Goal: Information Seeking & Learning: Learn about a topic

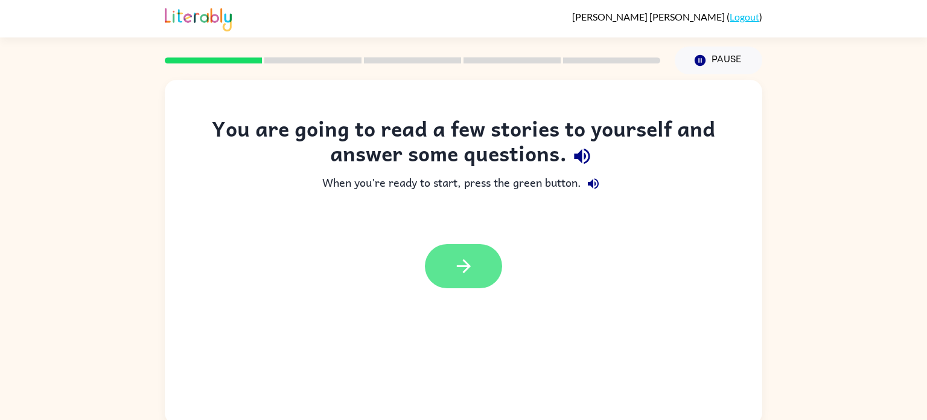
click at [487, 272] on button "button" at bounding box center [463, 266] width 77 height 44
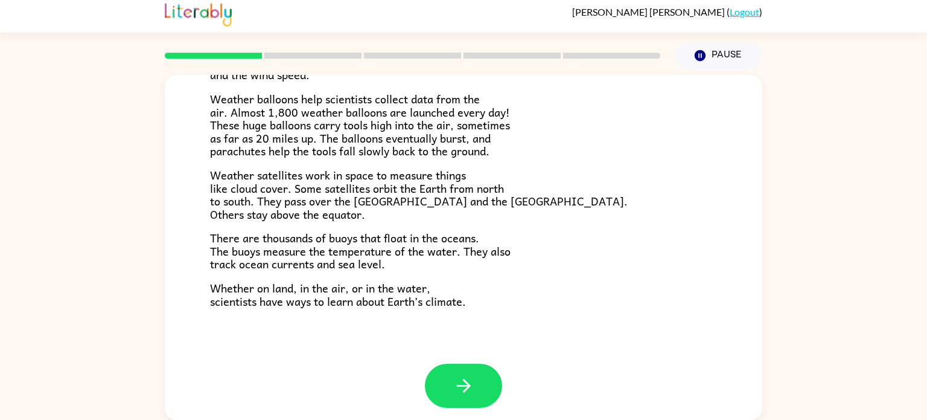
scroll to position [337, 0]
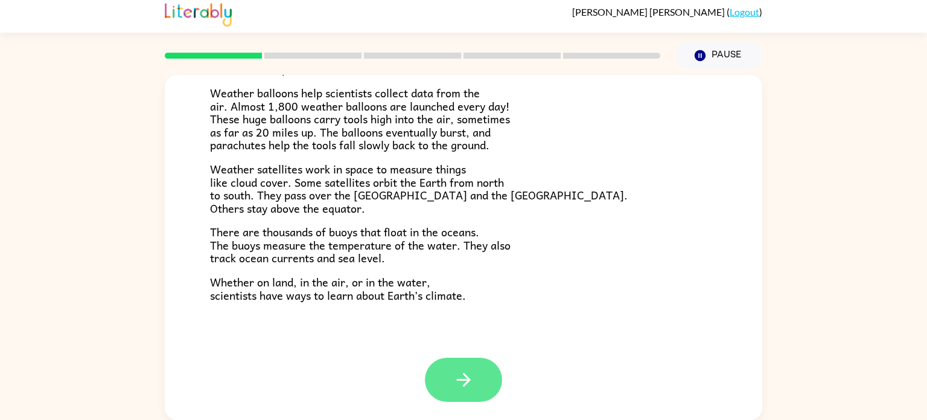
click at [474, 385] on button "button" at bounding box center [463, 379] width 77 height 44
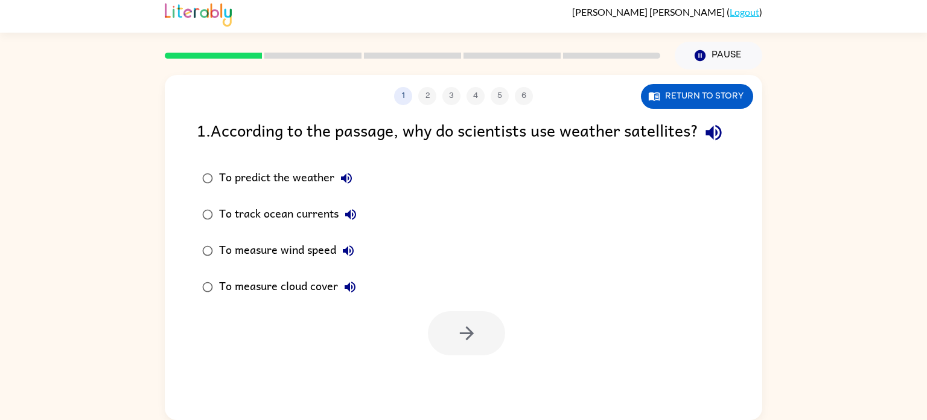
scroll to position [0, 0]
click at [711, 102] on button "Return to story" at bounding box center [697, 96] width 112 height 25
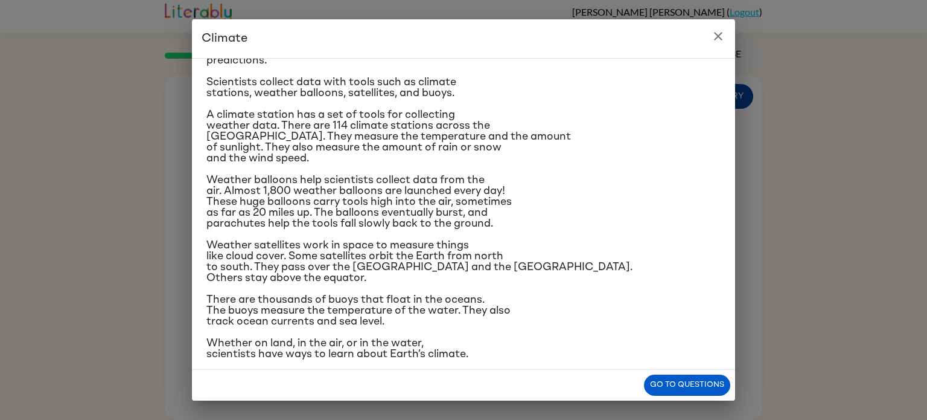
scroll to position [143, 0]
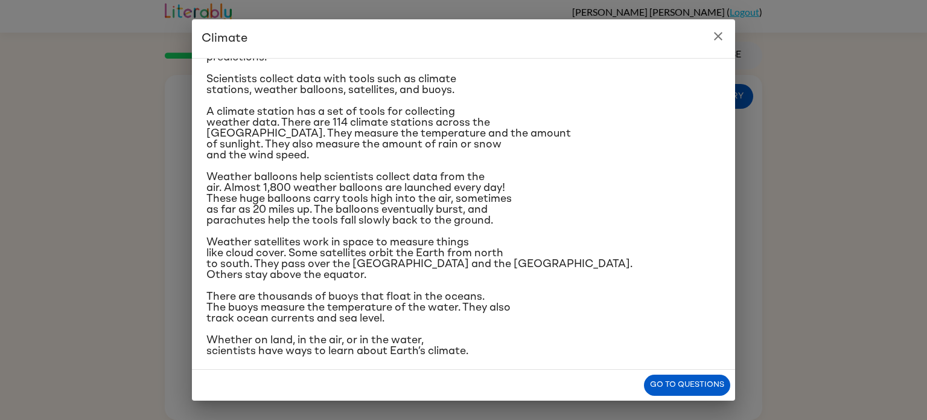
click at [729, 43] on h2 "Climate" at bounding box center [463, 38] width 543 height 39
click at [709, 42] on button "close" at bounding box center [718, 36] width 24 height 24
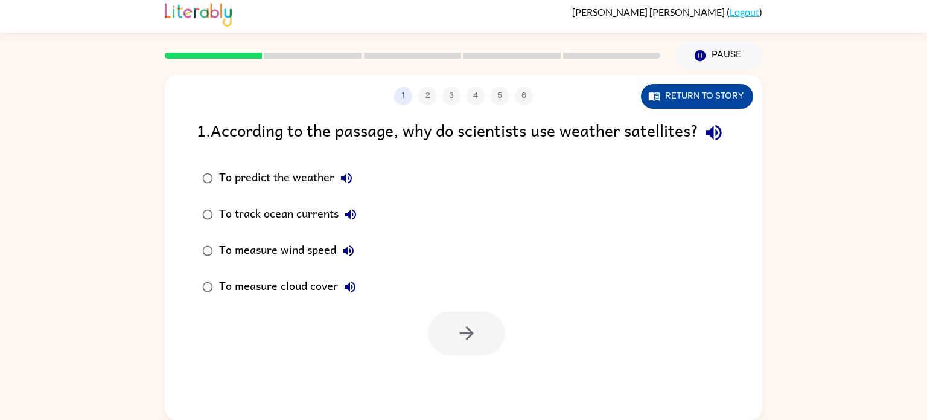
click at [710, 96] on button "Return to story" at bounding box center [697, 96] width 112 height 25
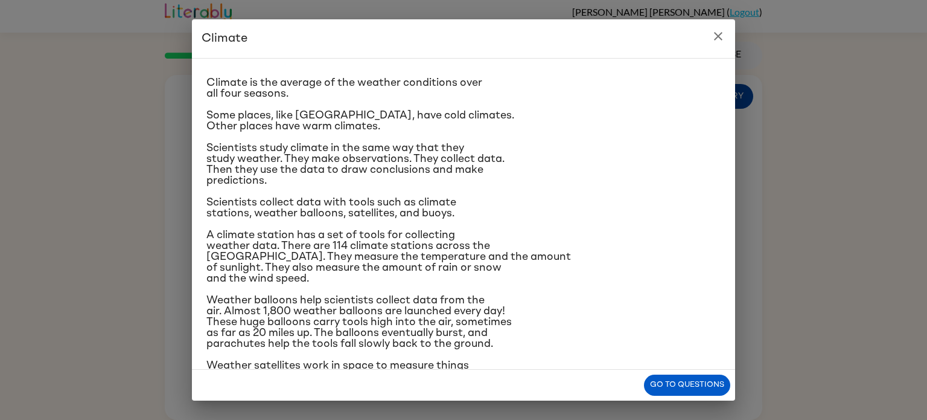
scroll to position [21, 0]
click at [698, 392] on button "Go to questions" at bounding box center [687, 384] width 86 height 21
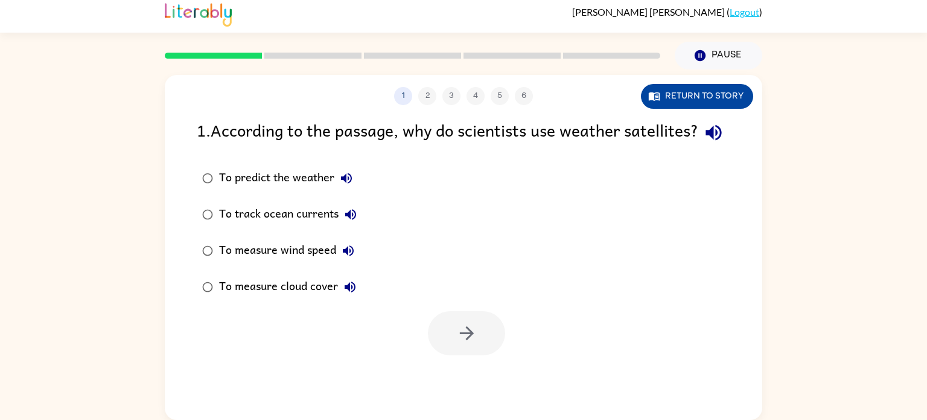
click at [721, 106] on button "Return to story" at bounding box center [697, 96] width 112 height 25
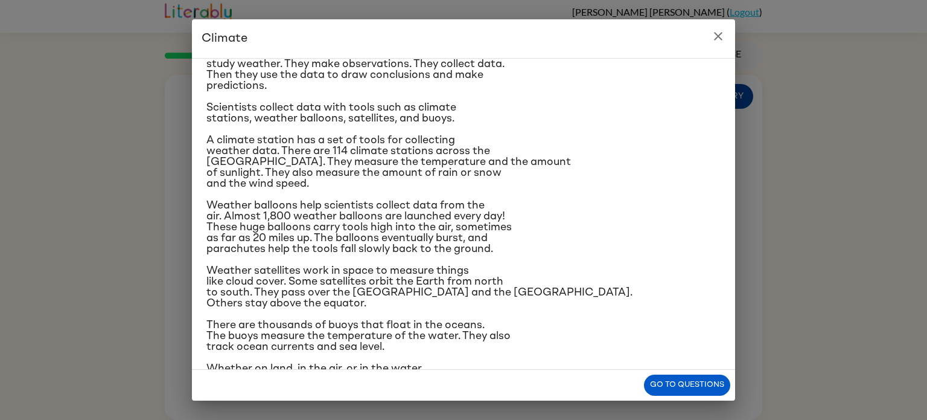
scroll to position [115, 0]
click at [721, 40] on icon "close" at bounding box center [718, 36] width 8 height 8
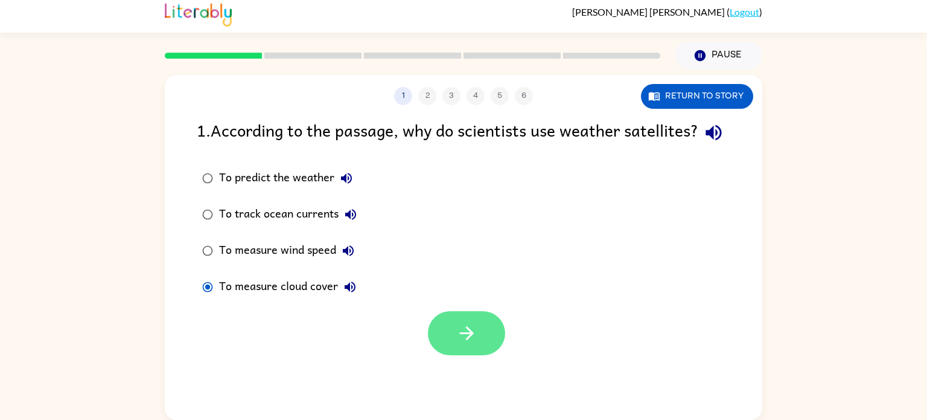
click at [483, 355] on button "button" at bounding box center [466, 333] width 77 height 44
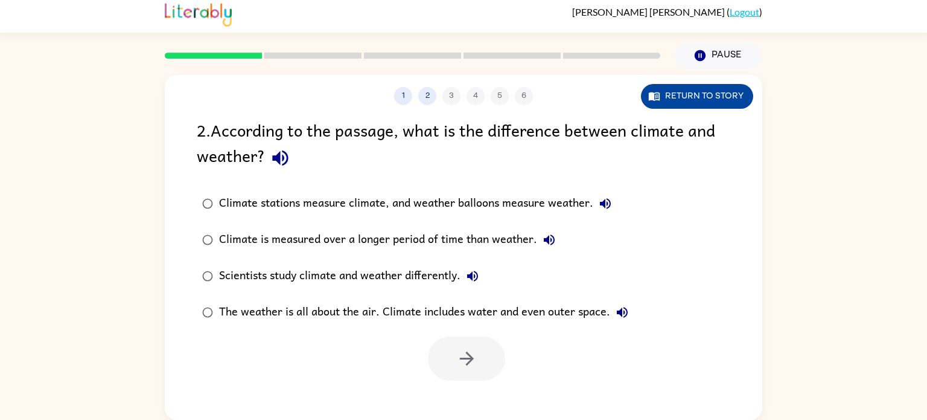
click at [692, 100] on button "Return to story" at bounding box center [697, 96] width 112 height 25
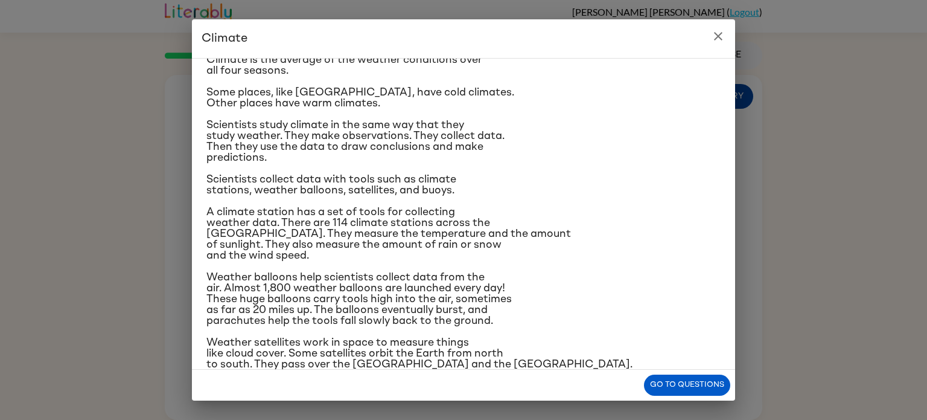
scroll to position [0, 0]
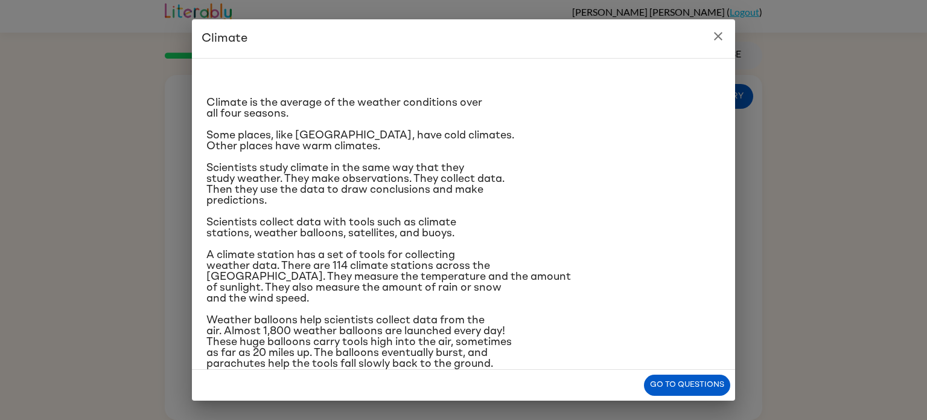
click at [717, 42] on icon "close" at bounding box center [718, 36] width 14 height 14
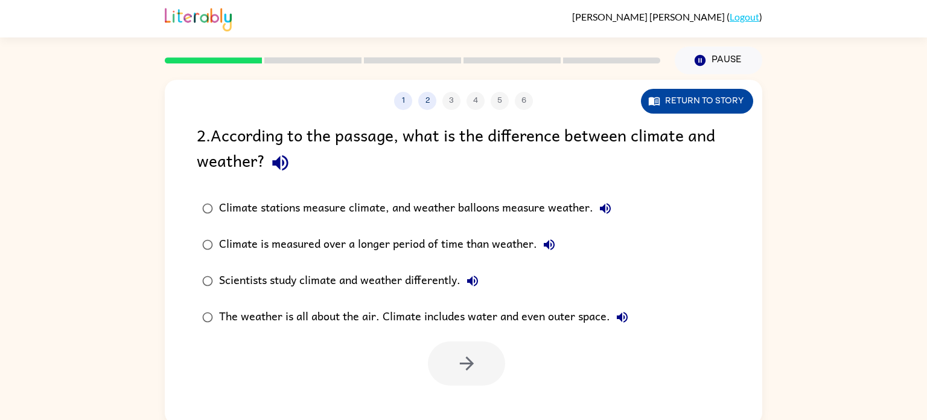
click at [710, 103] on button "Return to story" at bounding box center [697, 101] width 112 height 25
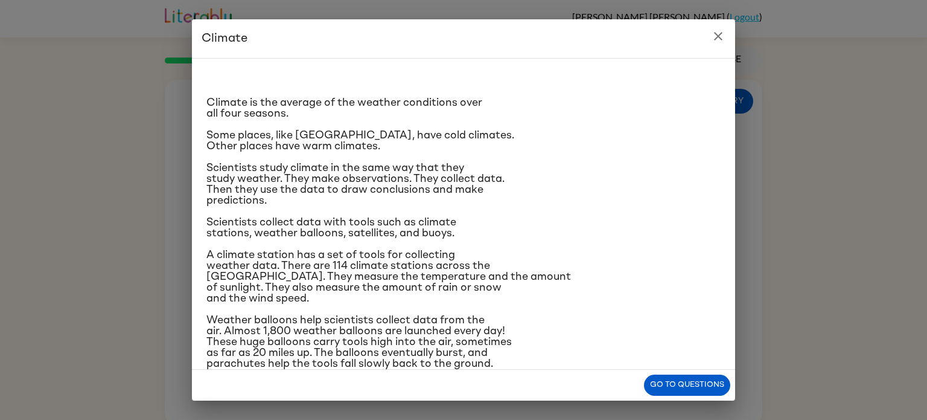
click at [757, 110] on div "Climate Climate is the average of the weather conditions over all four seasons.…" at bounding box center [463, 210] width 927 height 420
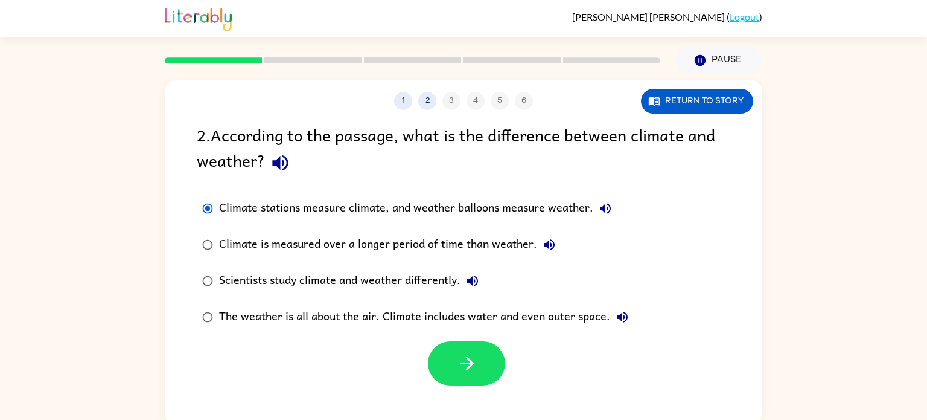
click at [502, 380] on div at bounding box center [466, 363] width 77 height 44
click at [474, 367] on icon "button" at bounding box center [466, 363] width 21 height 21
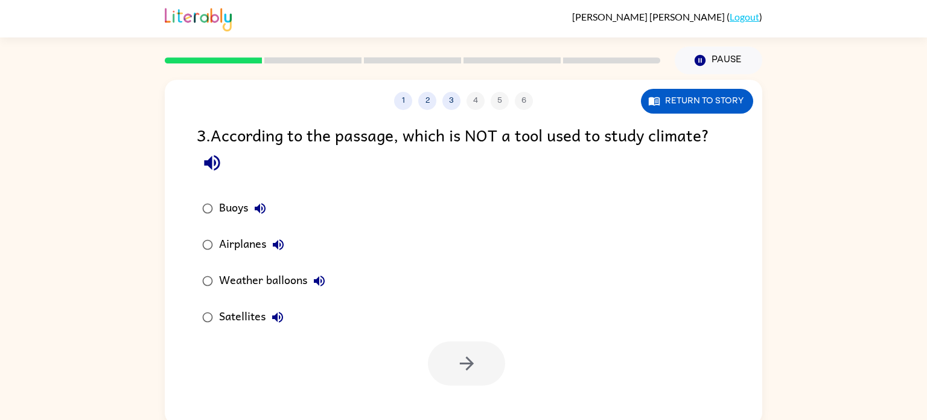
click at [392, 185] on div "3 . According to the passage, which is NOT a tool used to study climate? Buoys …" at bounding box center [464, 253] width 598 height 263
click at [447, 373] on button "button" at bounding box center [466, 363] width 77 height 44
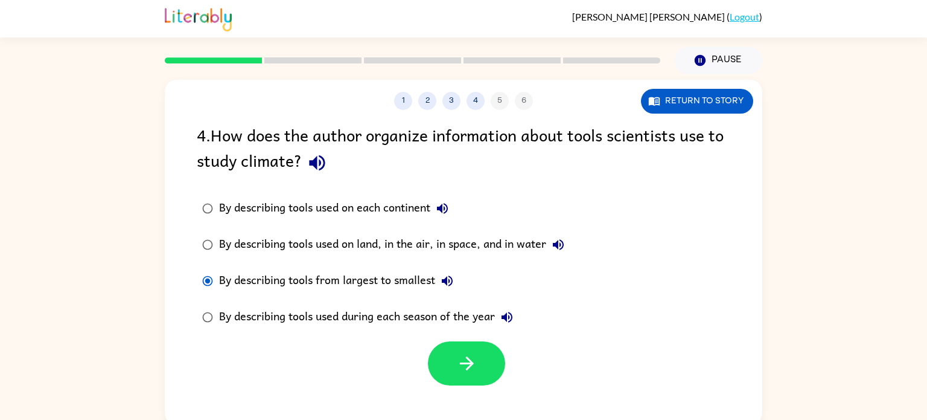
click at [471, 386] on div "1 2 3 4 5 6 Return to story 4 . How does the author organize information about …" at bounding box center [464, 252] width 598 height 345
click at [468, 373] on icon "button" at bounding box center [466, 363] width 21 height 21
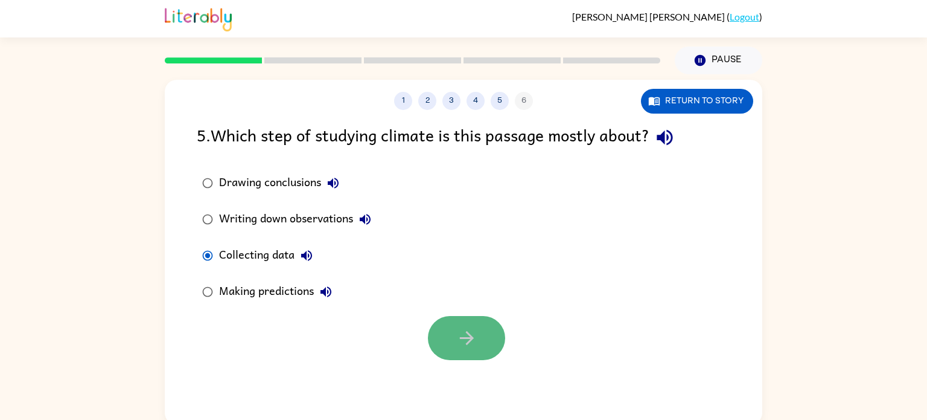
click at [456, 324] on button "button" at bounding box center [466, 338] width 77 height 44
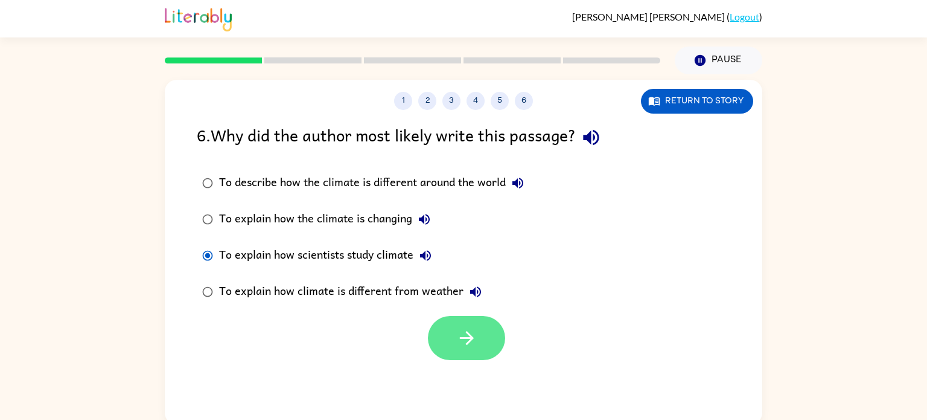
click at [456, 353] on button "button" at bounding box center [466, 338] width 77 height 44
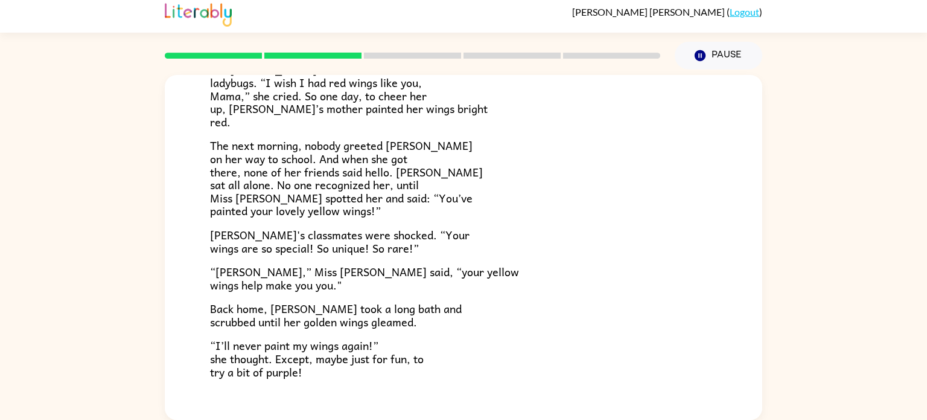
scroll to position [337, 0]
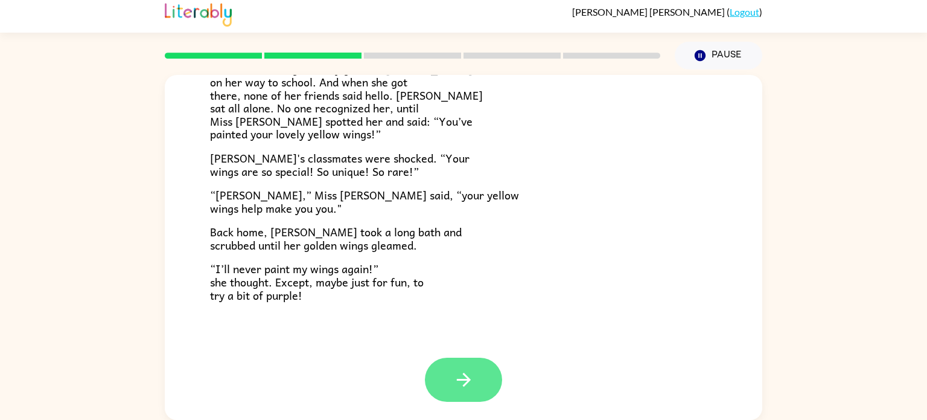
click at [482, 389] on button "button" at bounding box center [463, 379] width 77 height 44
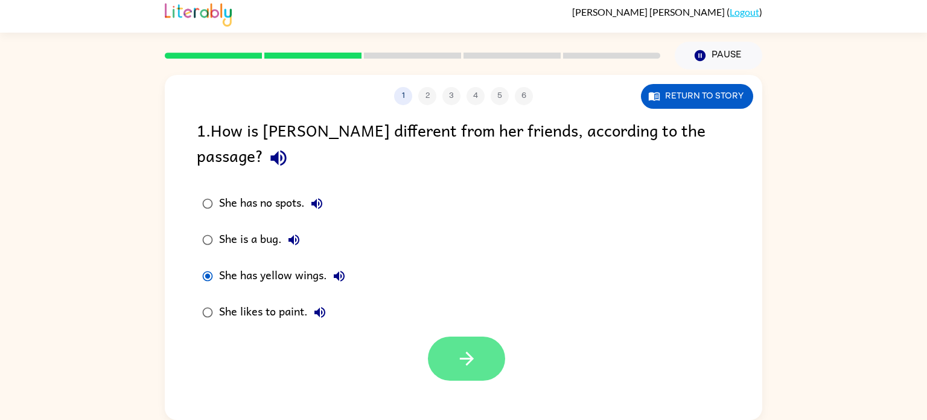
click at [484, 352] on button "button" at bounding box center [466, 358] width 77 height 44
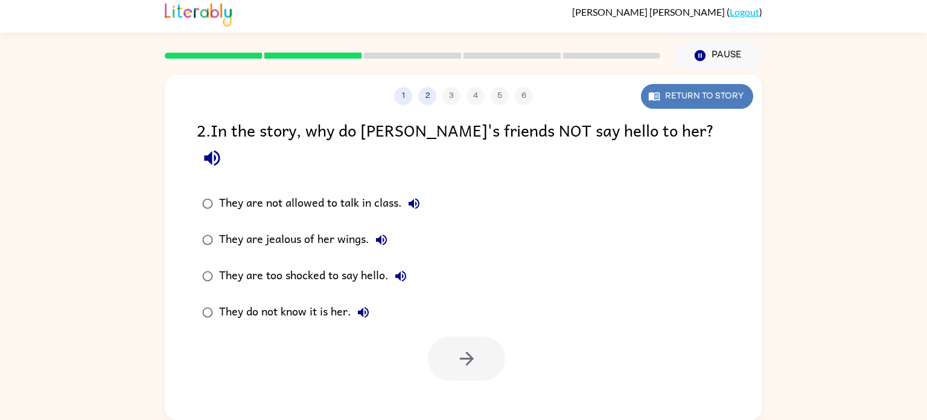
click at [707, 95] on button "Return to story" at bounding box center [697, 96] width 112 height 25
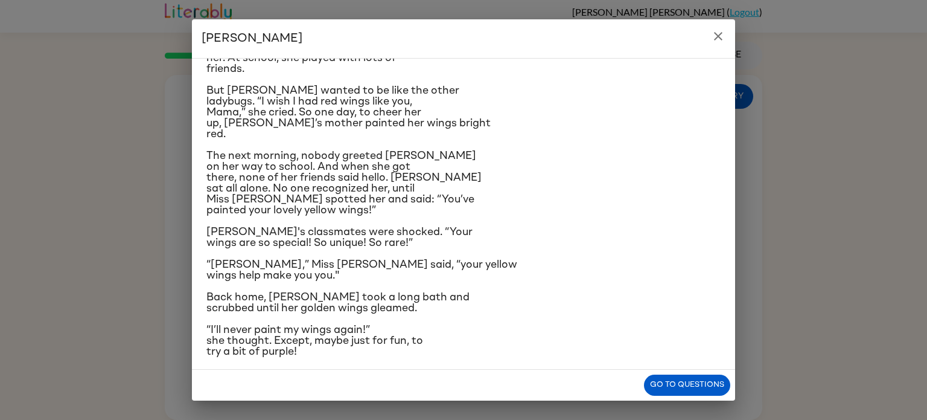
scroll to position [143, 0]
click at [695, 375] on button "Go to questions" at bounding box center [687, 384] width 86 height 21
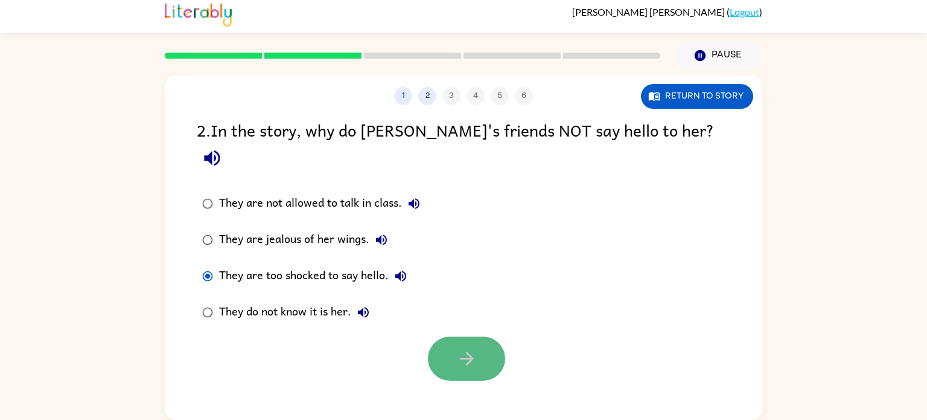
click at [468, 351] on icon "button" at bounding box center [466, 358] width 14 height 14
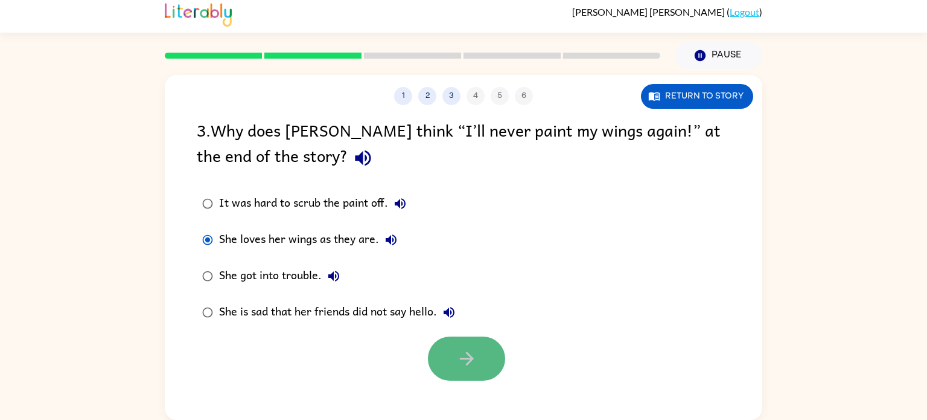
click at [465, 359] on icon "button" at bounding box center [466, 358] width 14 height 14
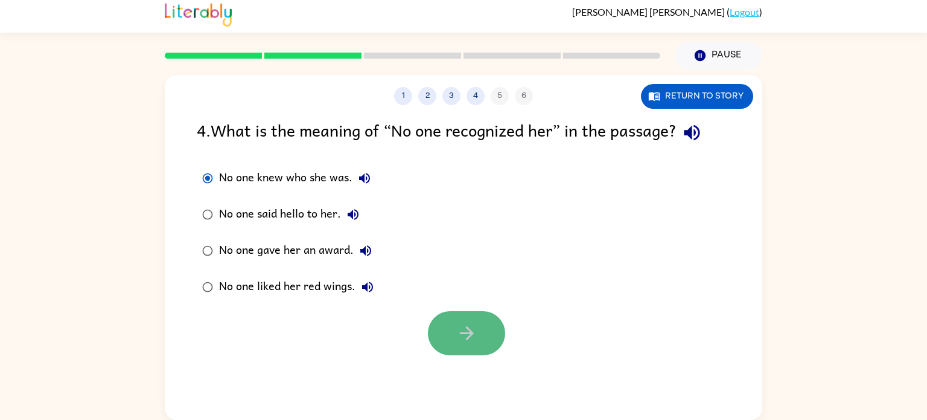
click at [482, 327] on button "button" at bounding box center [466, 333] width 77 height 44
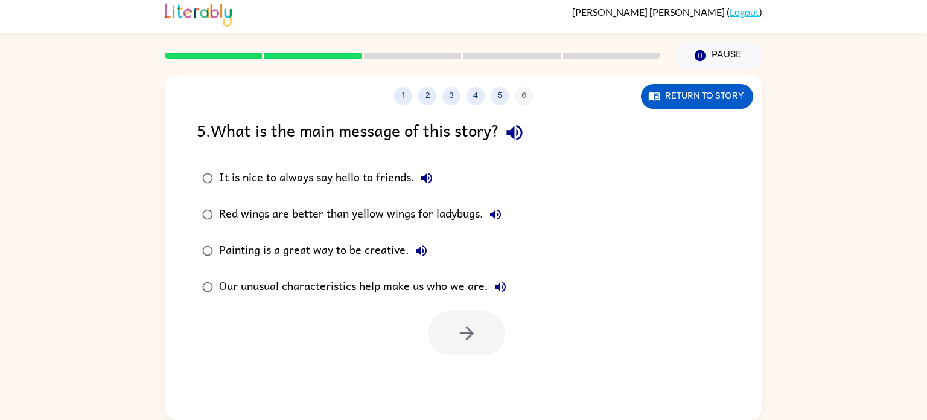
click at [156, 262] on div "1 2 3 4 5 6 Return to story 5 . What is the main message of this story? It is n…" at bounding box center [463, 244] width 927 height 350
click at [453, 329] on button "button" at bounding box center [466, 333] width 77 height 44
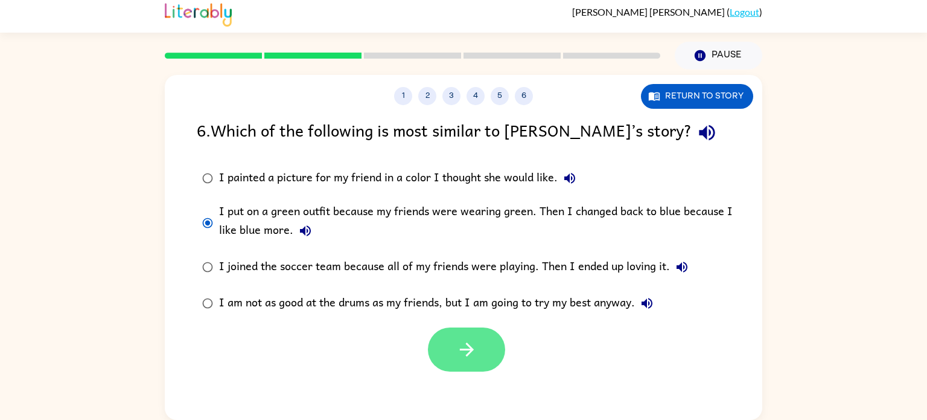
click at [452, 354] on button "button" at bounding box center [466, 349] width 77 height 44
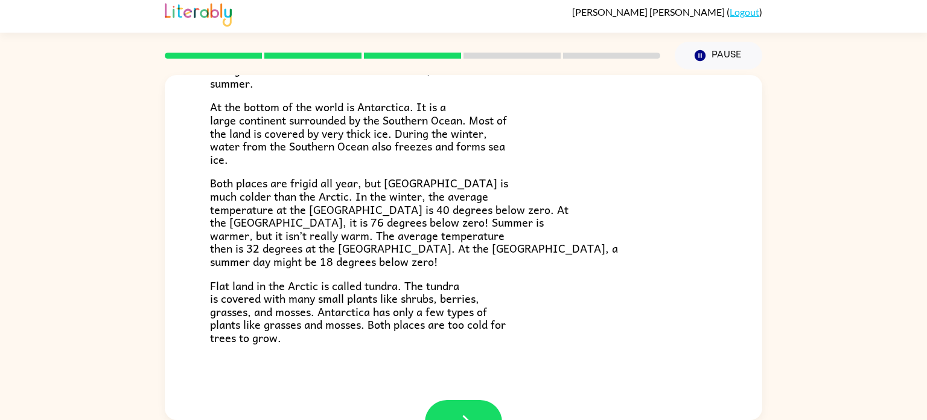
scroll to position [255, 0]
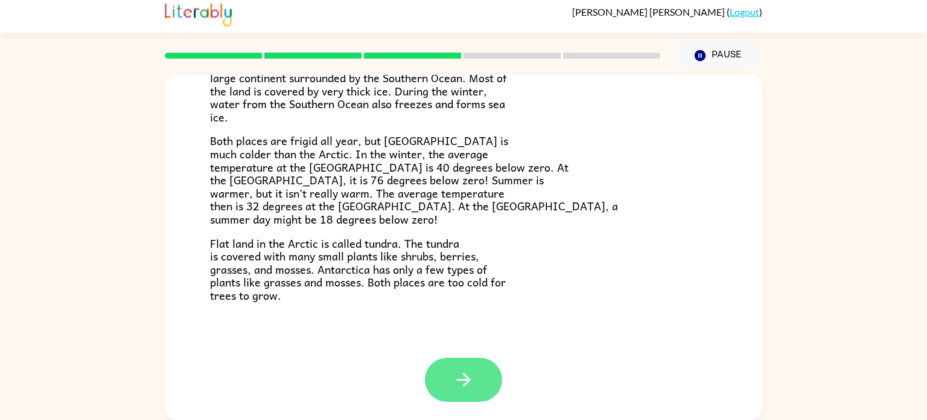
click at [470, 383] on icon "button" at bounding box center [463, 379] width 21 height 21
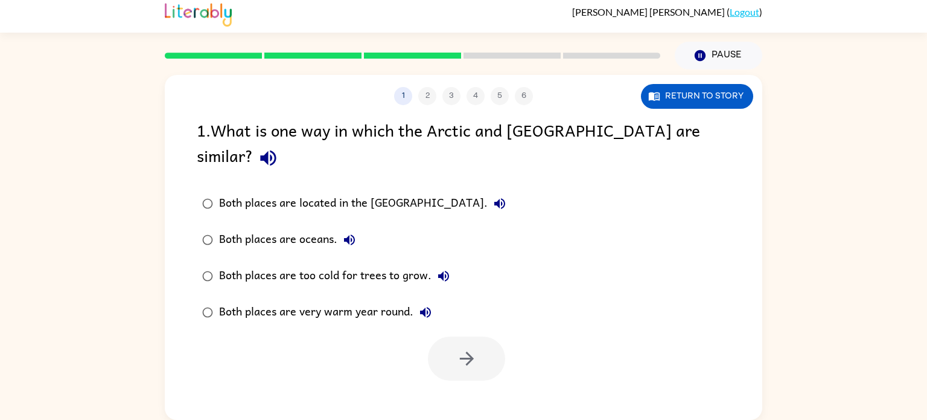
scroll to position [4, 0]
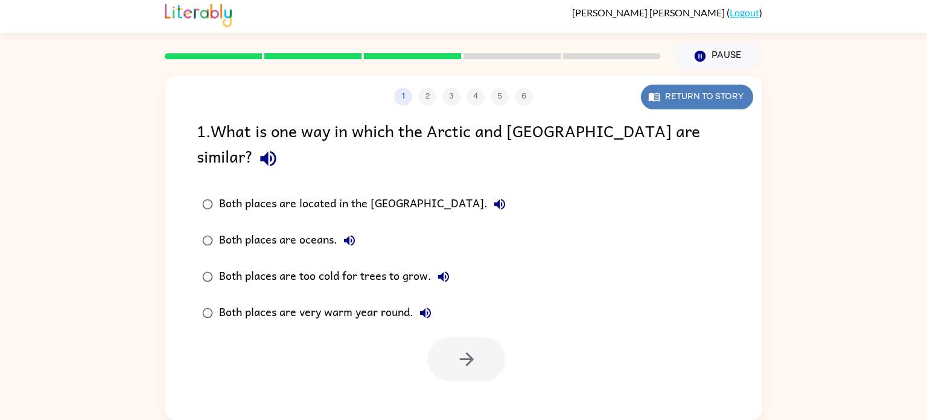
click at [691, 101] on button "Return to story" at bounding box center [697, 97] width 112 height 25
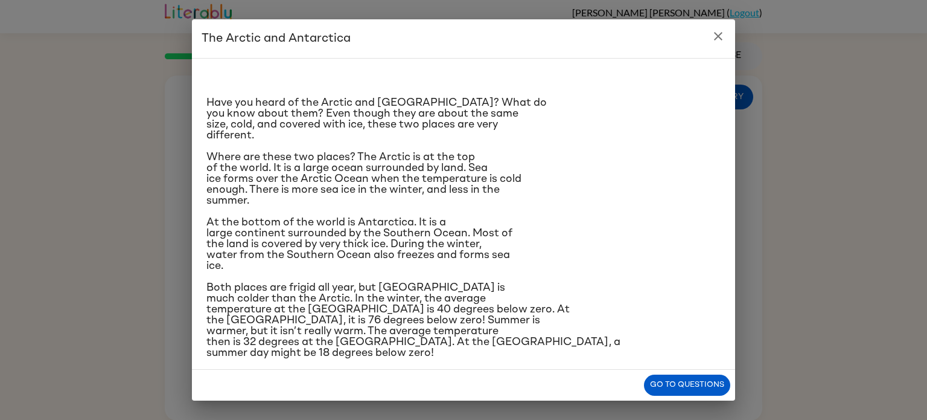
click at [721, 37] on icon "close" at bounding box center [718, 36] width 14 height 14
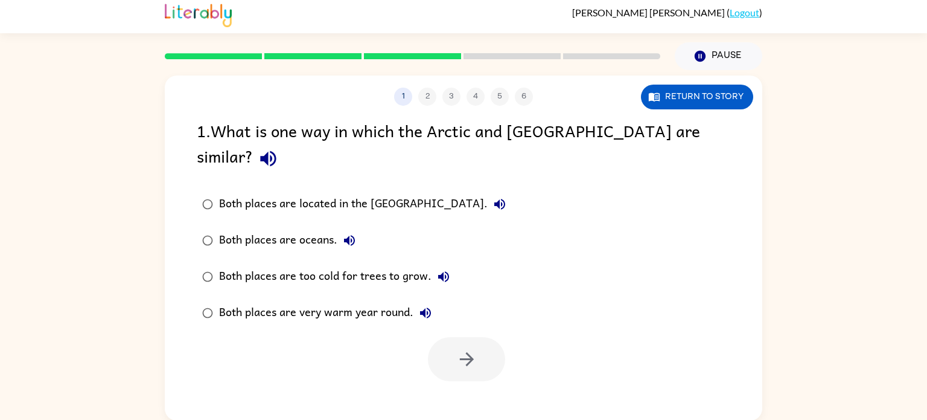
click at [240, 193] on label "Both places are located in the [GEOGRAPHIC_DATA]." at bounding box center [354, 204] width 328 height 36
click at [229, 228] on div "Both places are oceans." at bounding box center [290, 240] width 142 height 24
click at [231, 228] on div "Both places are oceans." at bounding box center [290, 240] width 142 height 24
click at [461, 348] on icon "button" at bounding box center [466, 358] width 21 height 21
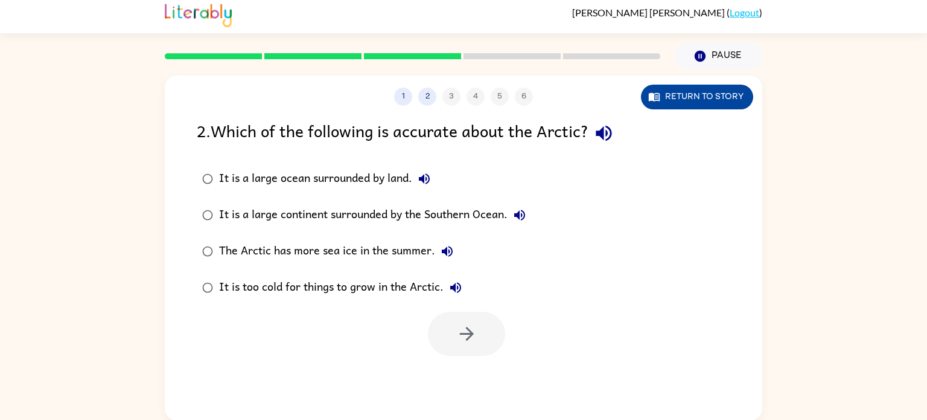
click at [711, 105] on button "Return to story" at bounding box center [697, 97] width 112 height 25
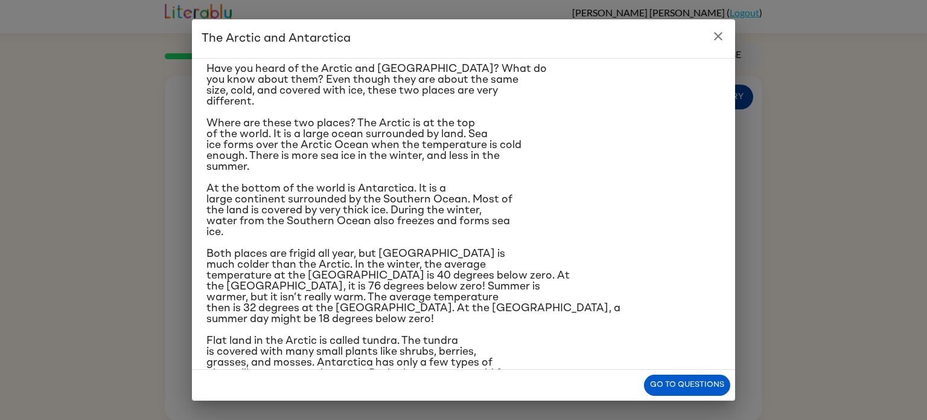
scroll to position [58, 0]
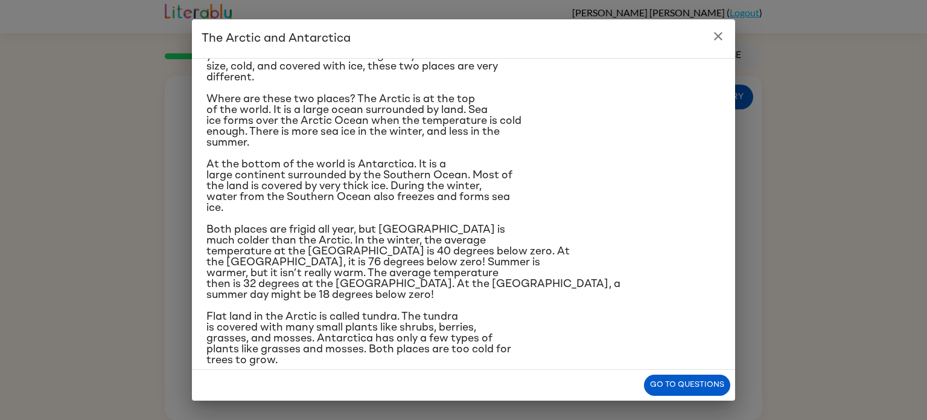
click at [722, 36] on icon "close" at bounding box center [718, 36] width 14 height 14
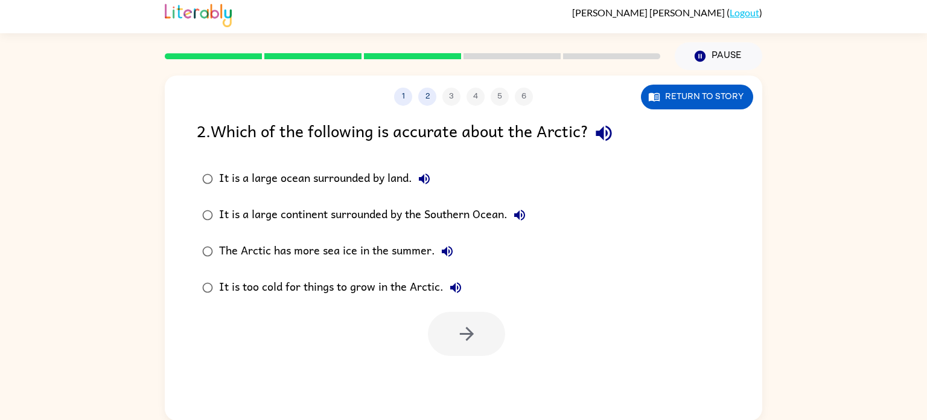
click at [480, 334] on div at bounding box center [466, 333] width 77 height 44
click at [695, 101] on button "Return to story" at bounding box center [697, 97] width 112 height 25
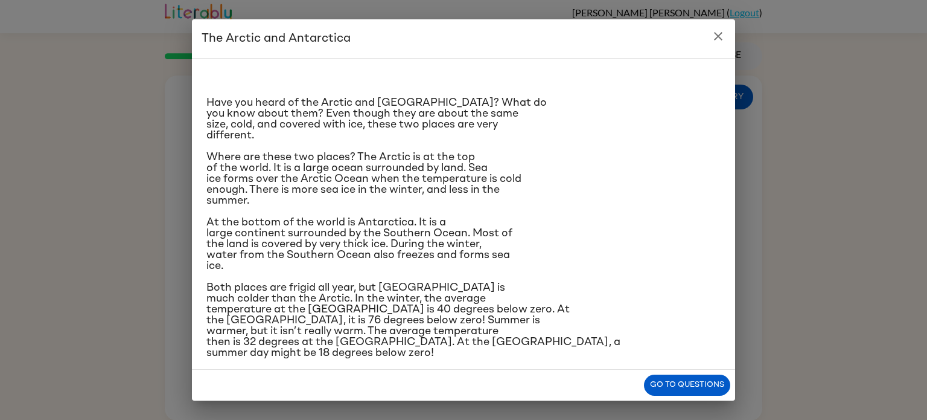
click at [710, 46] on h2 "The Arctic and Antarctica" at bounding box center [463, 38] width 543 height 39
click at [712, 38] on icon "close" at bounding box center [718, 36] width 14 height 14
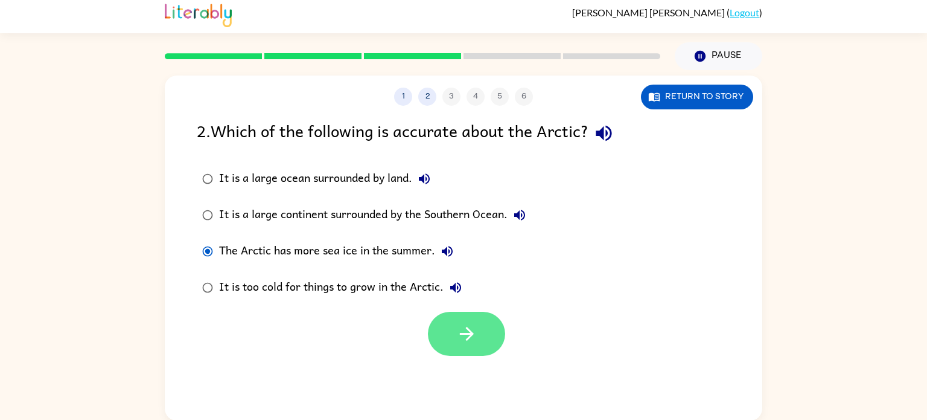
click at [485, 327] on button "button" at bounding box center [466, 333] width 77 height 44
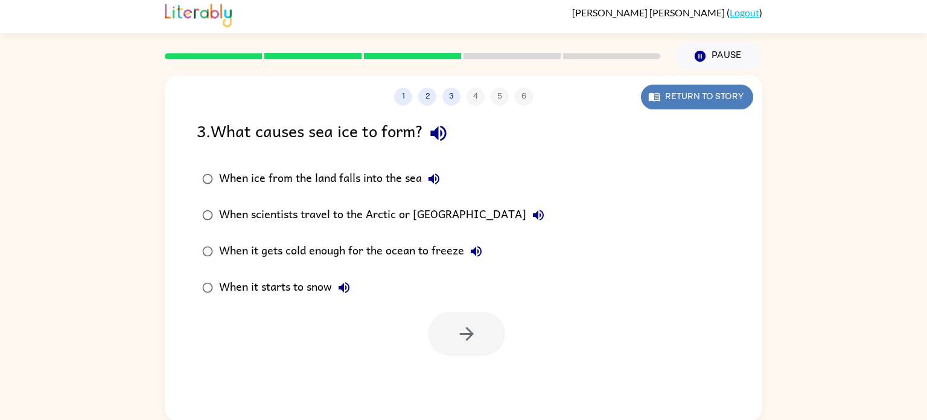
click at [689, 95] on button "Return to story" at bounding box center [697, 97] width 112 height 25
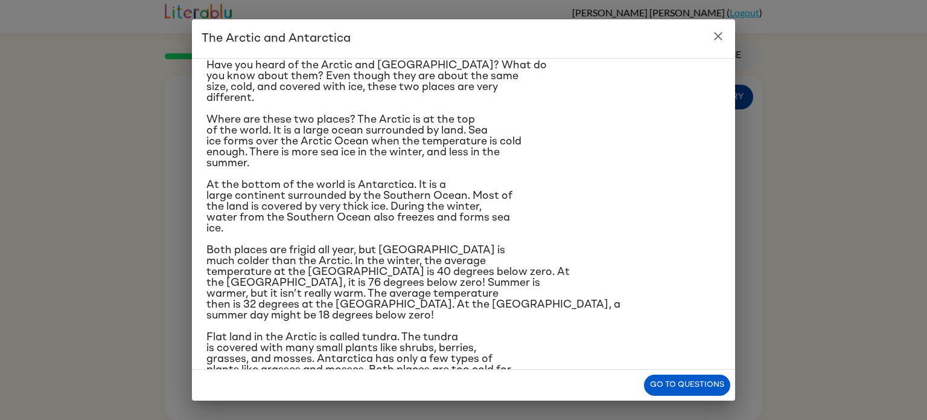
scroll to position [68, 0]
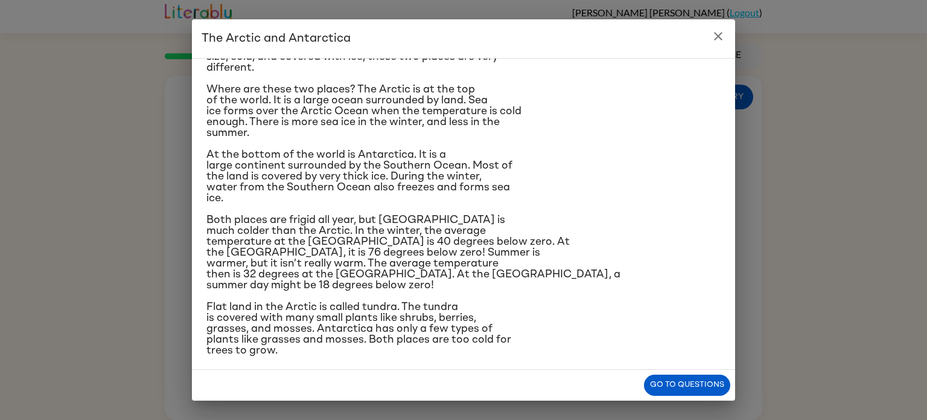
click at [720, 39] on icon "close" at bounding box center [718, 36] width 14 height 14
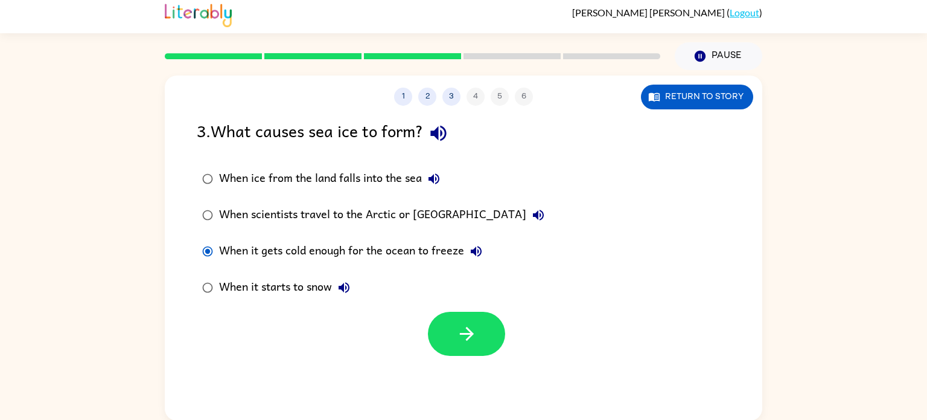
click at [502, 321] on div at bounding box center [466, 333] width 77 height 44
click at [468, 339] on icon "button" at bounding box center [466, 334] width 14 height 14
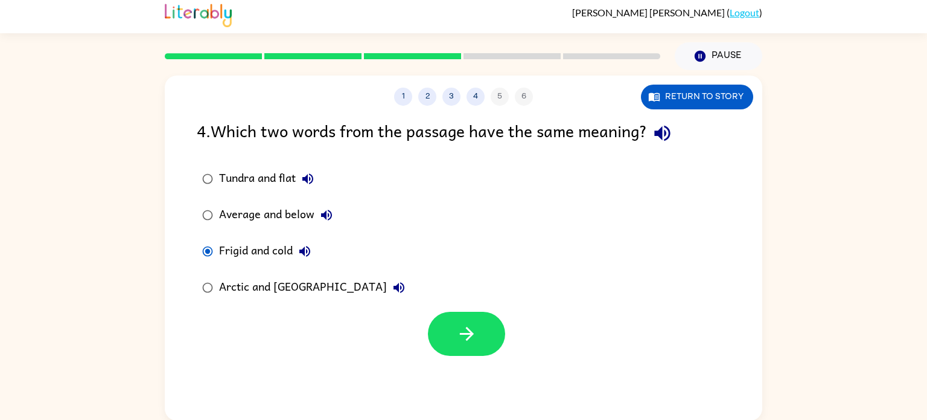
scroll to position [0, 0]
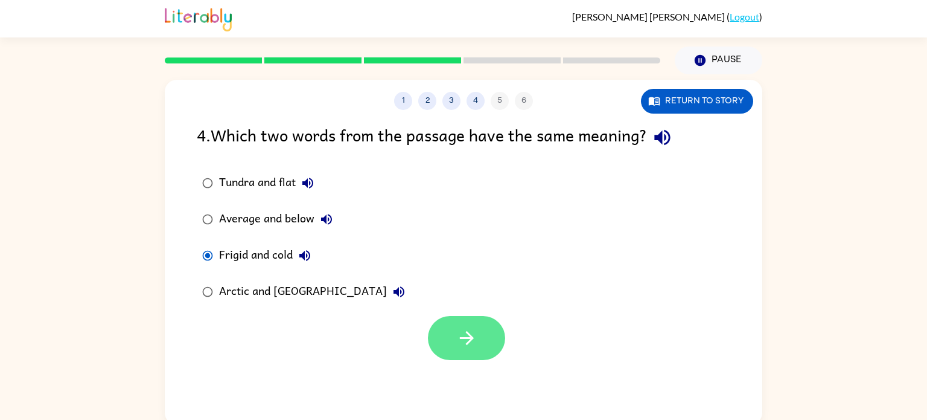
click at [472, 325] on button "button" at bounding box center [466, 338] width 77 height 44
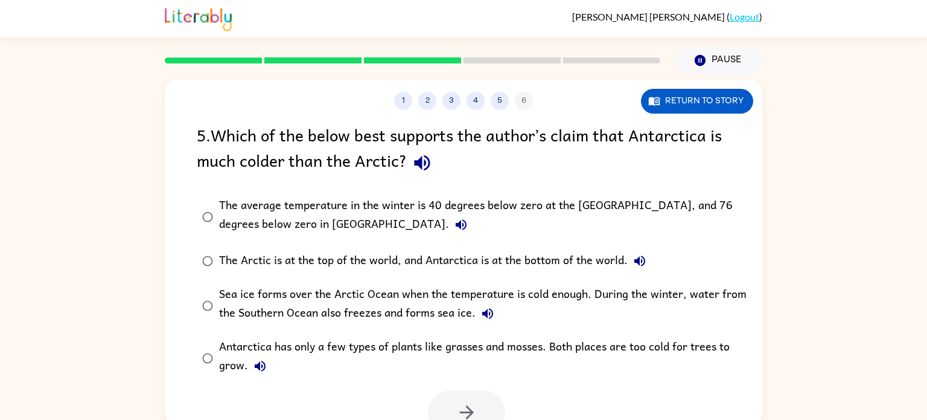
click at [466, 338] on div "Antarctica has only a few types of plants like grasses and mosses. Both places …" at bounding box center [483, 357] width 528 height 40
click at [461, 411] on icon "button" at bounding box center [466, 411] width 21 height 21
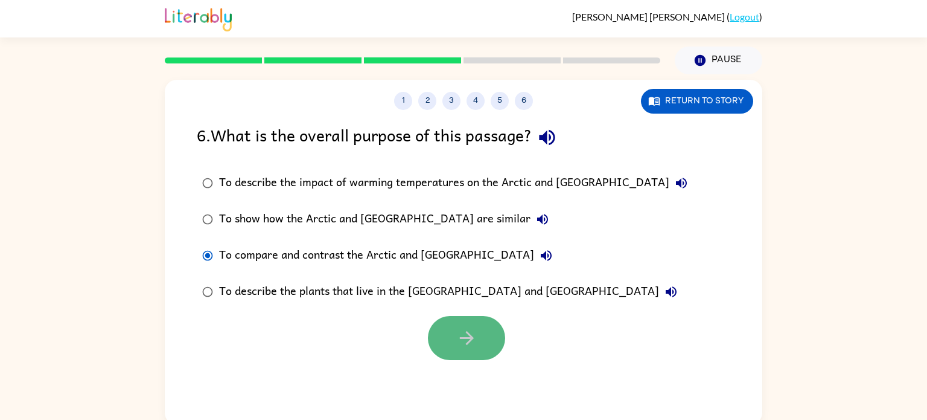
click at [468, 338] on icon "button" at bounding box center [466, 338] width 14 height 14
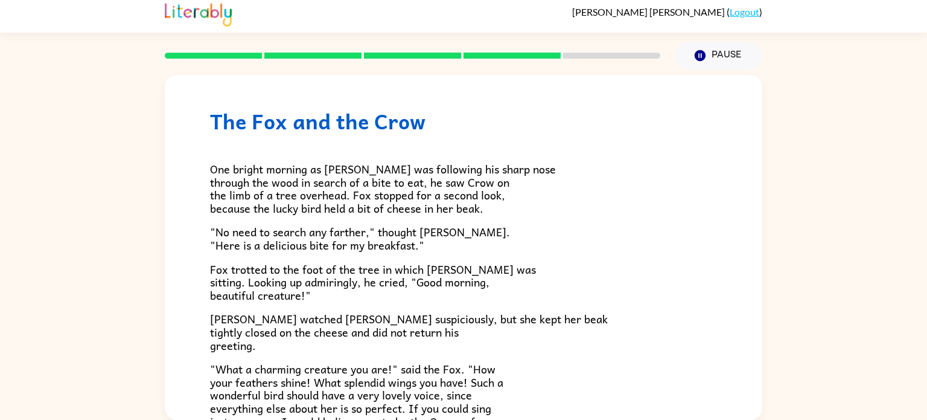
scroll to position [19, 0]
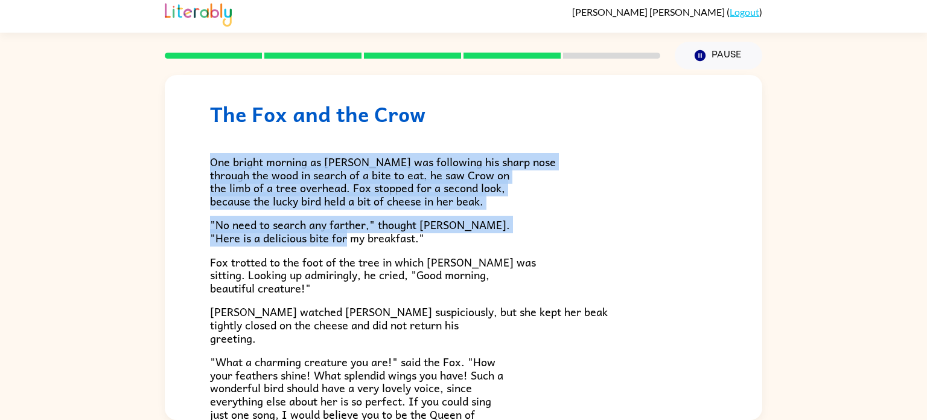
drag, startPoint x: 212, startPoint y: 160, endPoint x: 378, endPoint y: 240, distance: 184.7
click at [378, 240] on div "One bright morning as [PERSON_NAME] was following his sharp nose through the wo…" at bounding box center [463, 323] width 507 height 394
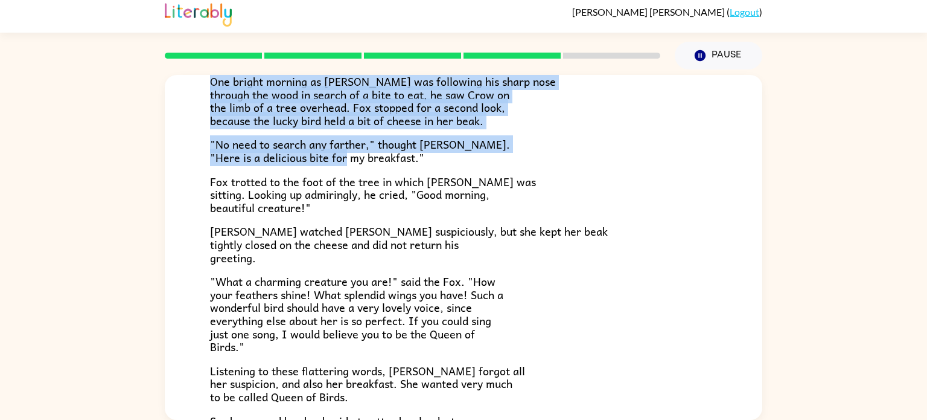
click at [605, 210] on p "Fox trotted to the foot of the tree in which [PERSON_NAME] was sitting. Looking…" at bounding box center [463, 194] width 507 height 39
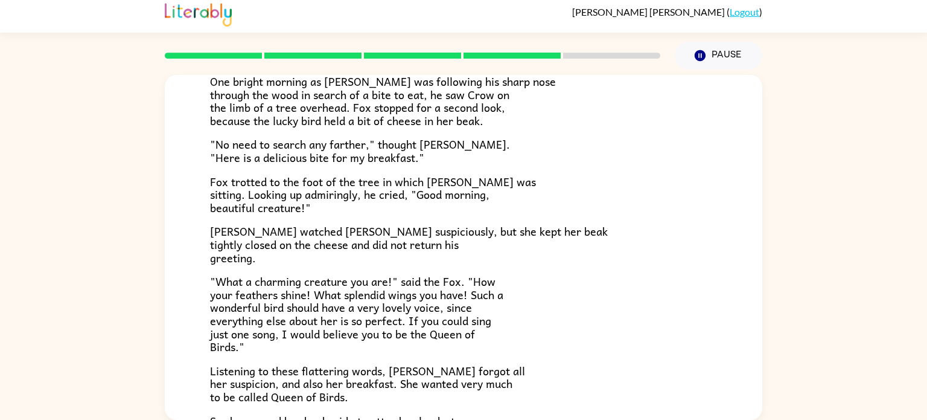
click at [595, 211] on p "Fox trotted to the foot of the tree in which [PERSON_NAME] was sitting. Looking…" at bounding box center [463, 194] width 507 height 39
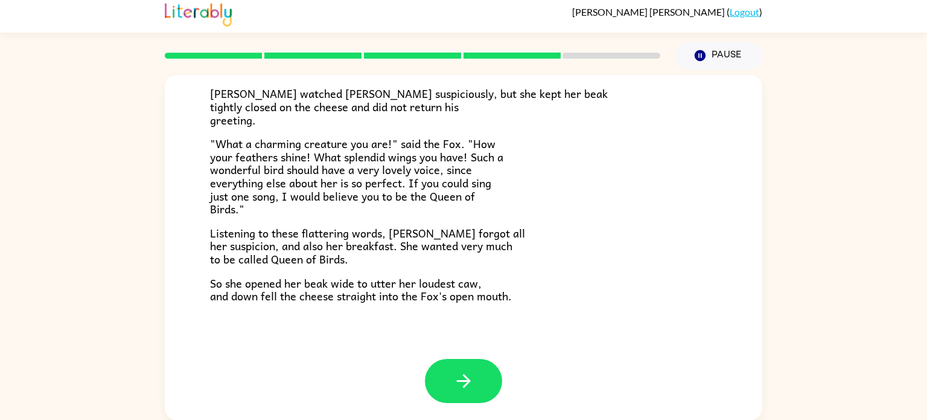
scroll to position [237, 0]
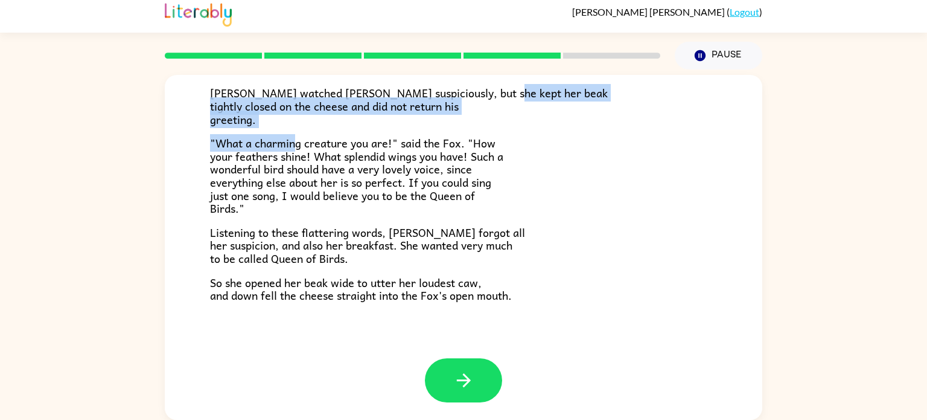
drag, startPoint x: 210, startPoint y: 105, endPoint x: 298, endPoint y: 142, distance: 95.0
click at [298, 142] on div "One bright morning as [PERSON_NAME] was following his sharp nose through the wo…" at bounding box center [463, 105] width 507 height 394
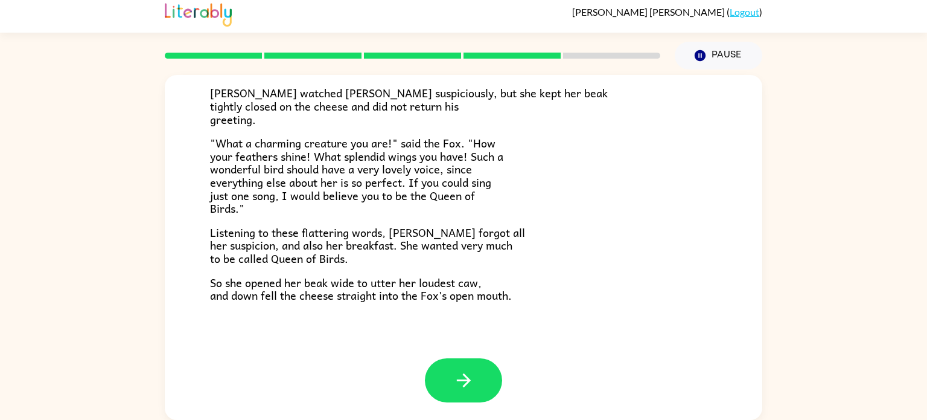
click at [618, 209] on p ""What a charming creature you are!" said the Fox. "How your feathers shine! Wha…" at bounding box center [463, 175] width 507 height 78
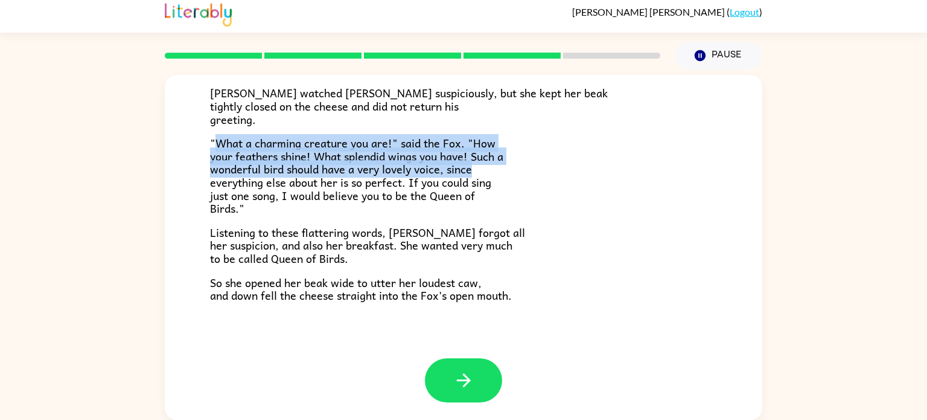
drag, startPoint x: 214, startPoint y: 142, endPoint x: 481, endPoint y: 168, distance: 268.1
click at [481, 168] on p ""What a charming creature you are!" said the Fox. "How your feathers shine! Wha…" at bounding box center [463, 175] width 507 height 78
click at [501, 141] on p ""What a charming creature you are!" said the Fox. "How your feathers shine! Wha…" at bounding box center [463, 175] width 507 height 78
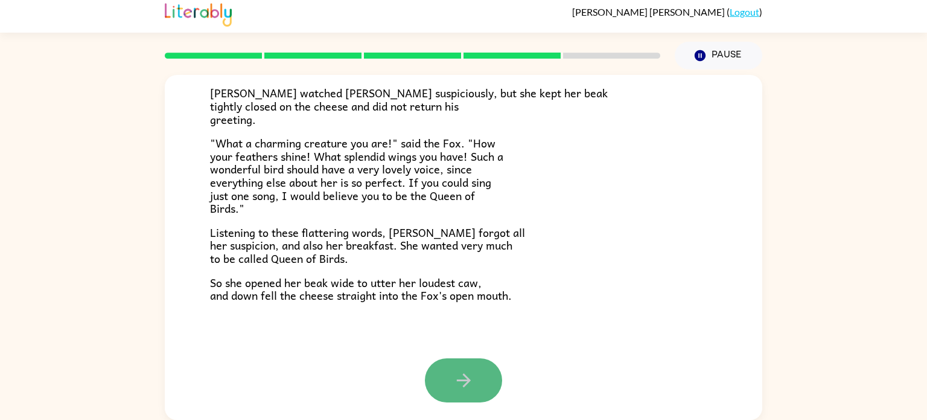
click at [476, 381] on button "button" at bounding box center [463, 380] width 77 height 44
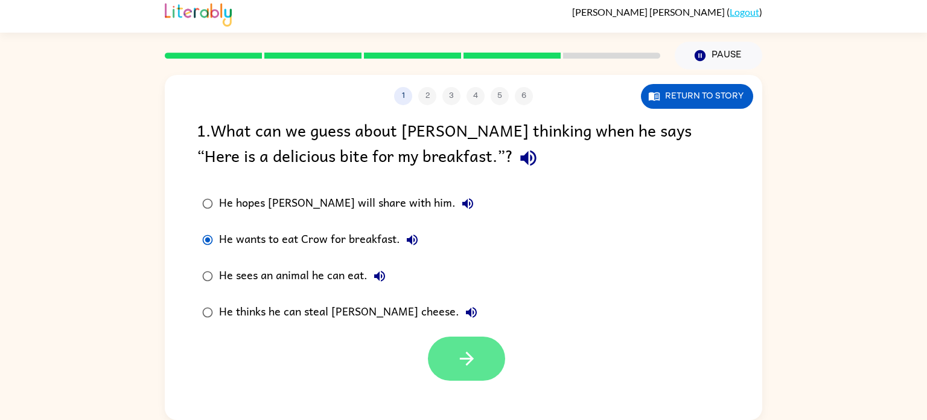
click at [476, 358] on icon "button" at bounding box center [466, 358] width 21 height 21
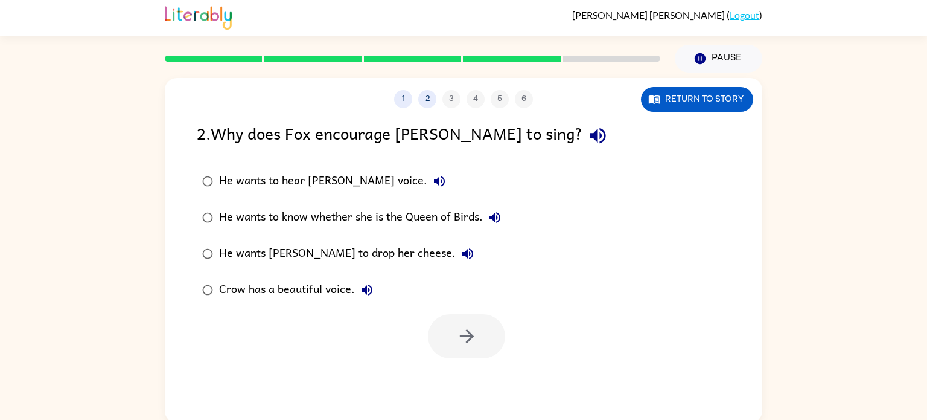
scroll to position [5, 0]
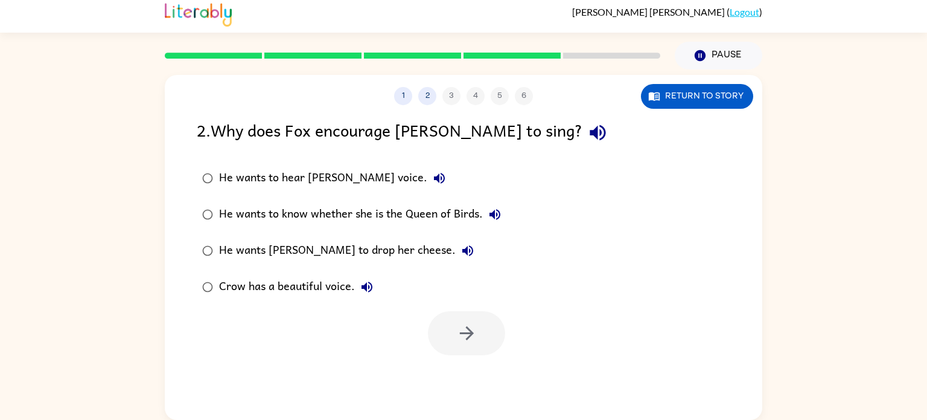
click at [375, 264] on label "He wants [PERSON_NAME] to drop her cheese." at bounding box center [351, 250] width 323 height 36
click at [476, 353] on button "button" at bounding box center [466, 333] width 77 height 44
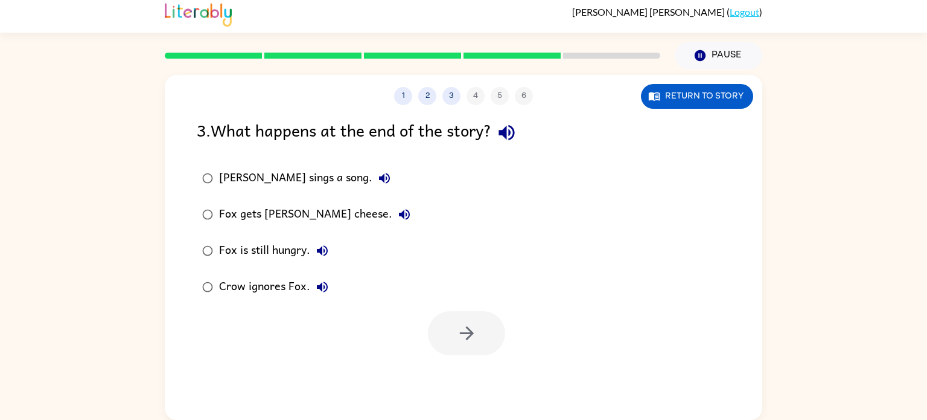
click at [270, 220] on div "Fox gets [PERSON_NAME] cheese." at bounding box center [317, 214] width 197 height 24
click at [470, 337] on icon "button" at bounding box center [466, 332] width 21 height 21
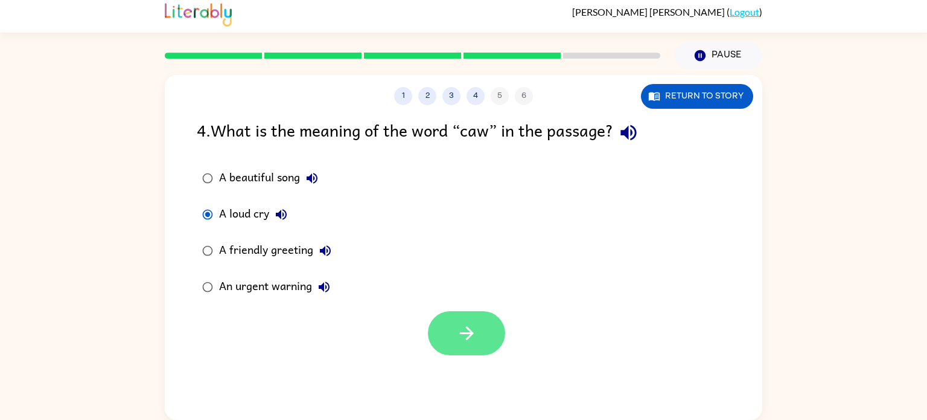
click at [451, 328] on button "button" at bounding box center [466, 333] width 77 height 44
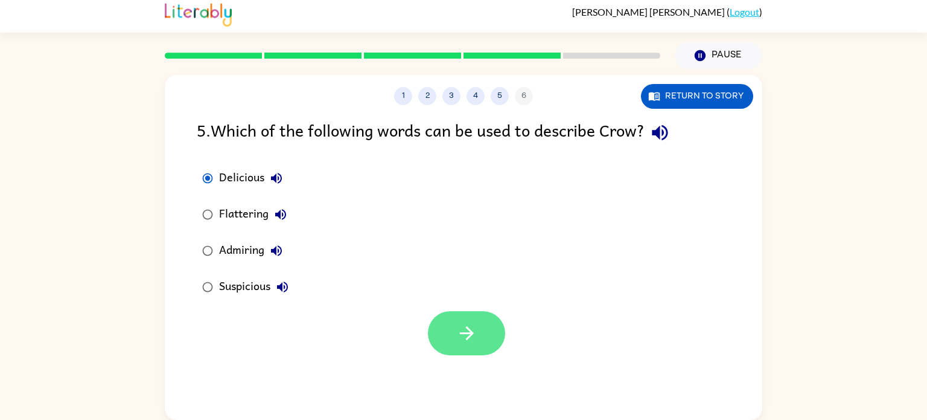
click at [448, 333] on button "button" at bounding box center [466, 333] width 77 height 44
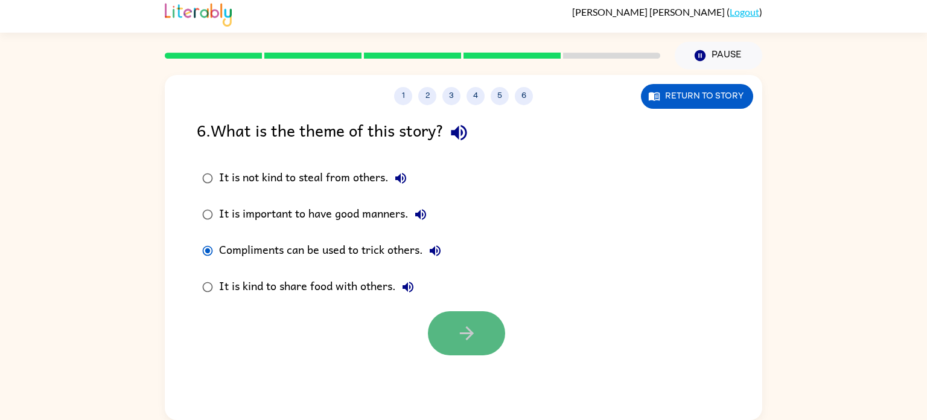
click at [472, 339] on icon "button" at bounding box center [466, 332] width 21 height 21
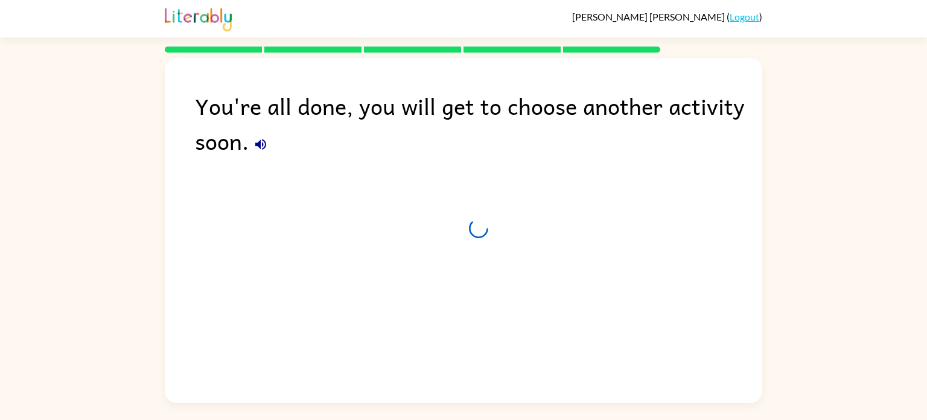
scroll to position [0, 0]
